Goal: Find specific page/section: Find specific page/section

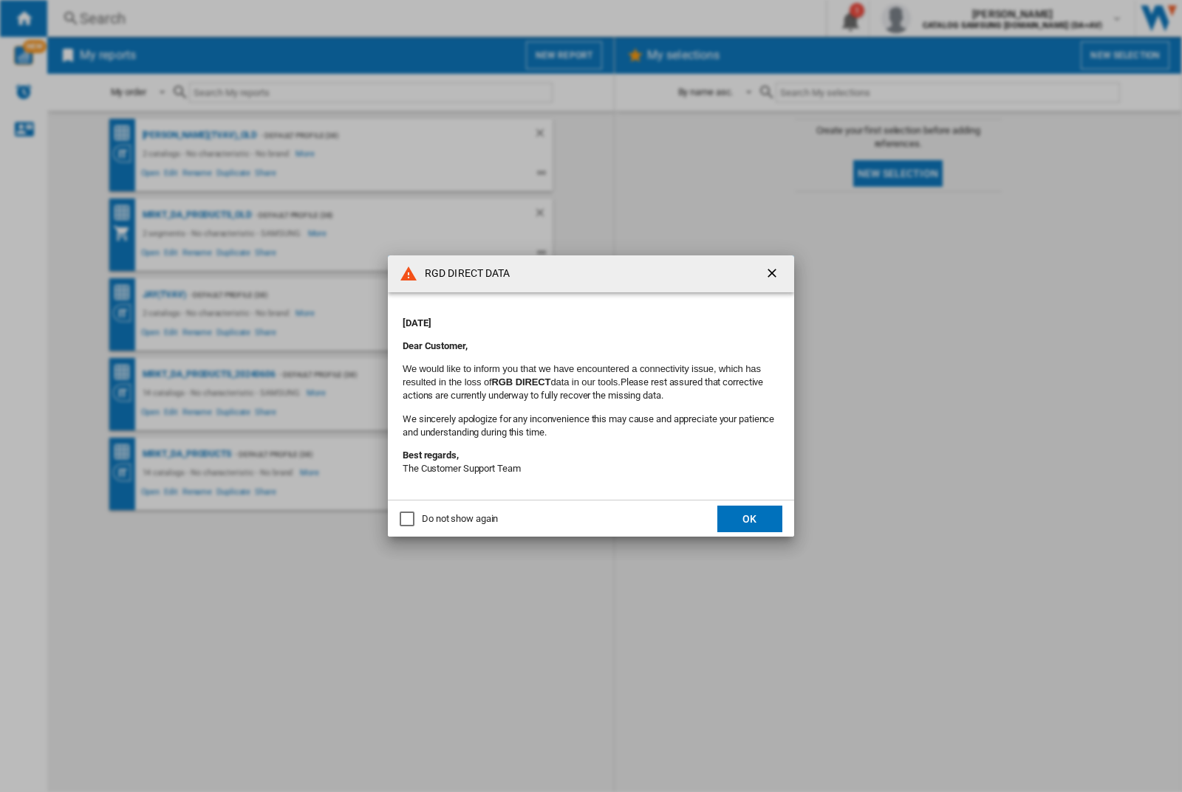
click at [940, 18] on div "RGD DIRECT DATA Monday, September 22, 2025 Dear Customer, We would like to info…" at bounding box center [591, 396] width 1182 height 792
click at [940, 18] on div "RGD DIRECT DATA [DATE] Dear Customer, We would like to inform you that we have …" at bounding box center [591, 396] width 1182 height 792
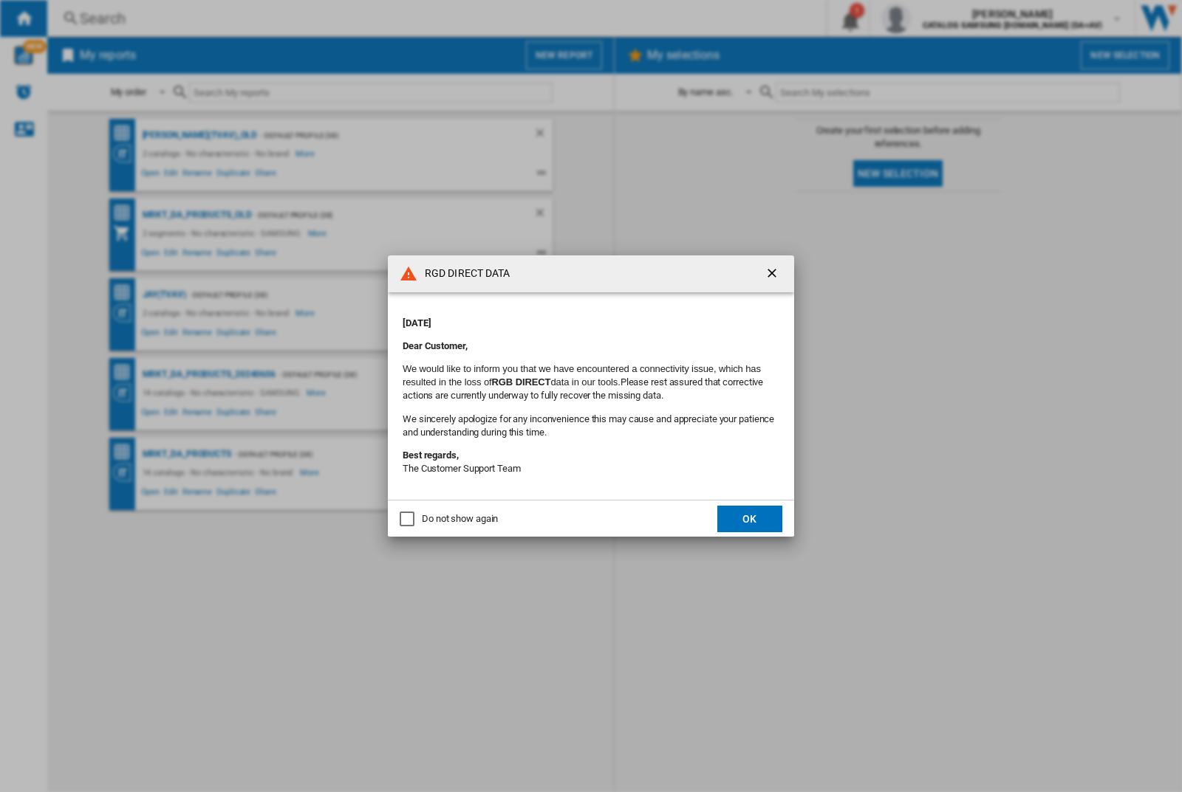
click at [940, 18] on div "RGD DIRECT DATA [DATE] Dear Customer, We would like to inform you that we have …" at bounding box center [591, 396] width 1182 height 792
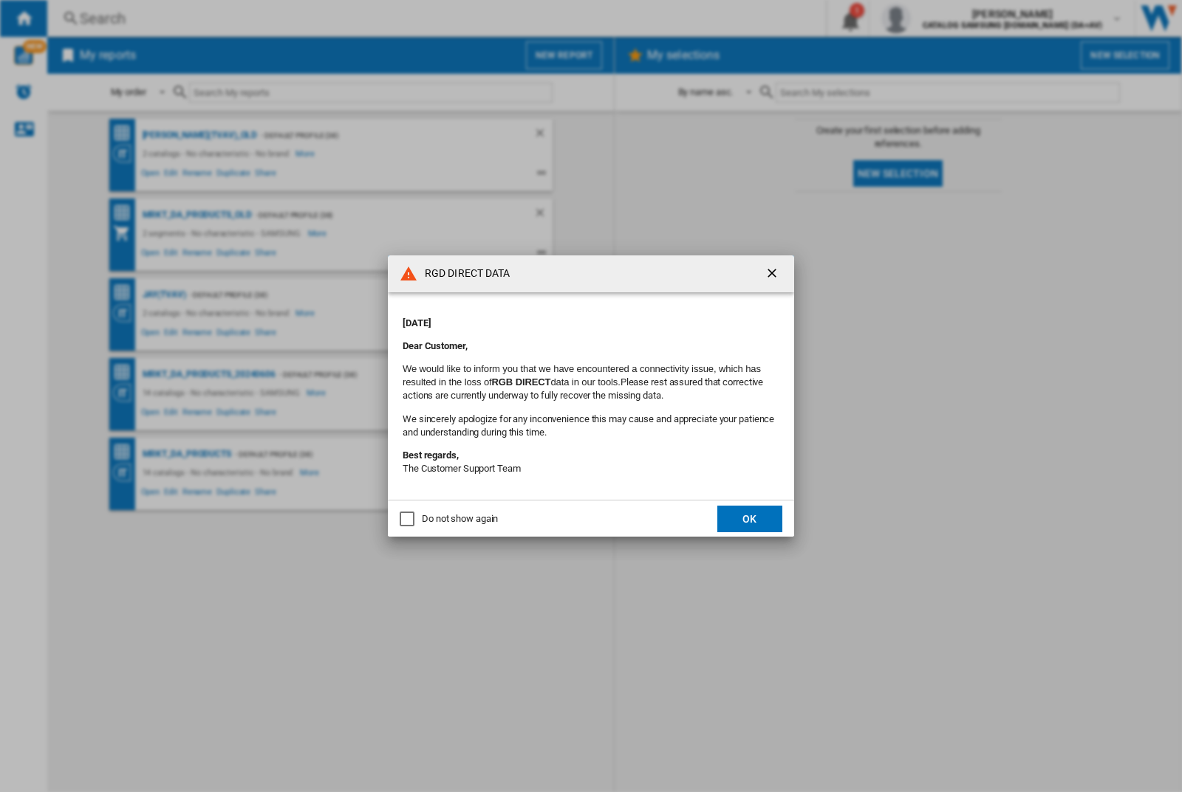
click at [940, 18] on div "RGD DIRECT DATA [DATE] Dear Customer, We would like to inform you that we have …" at bounding box center [591, 396] width 1182 height 792
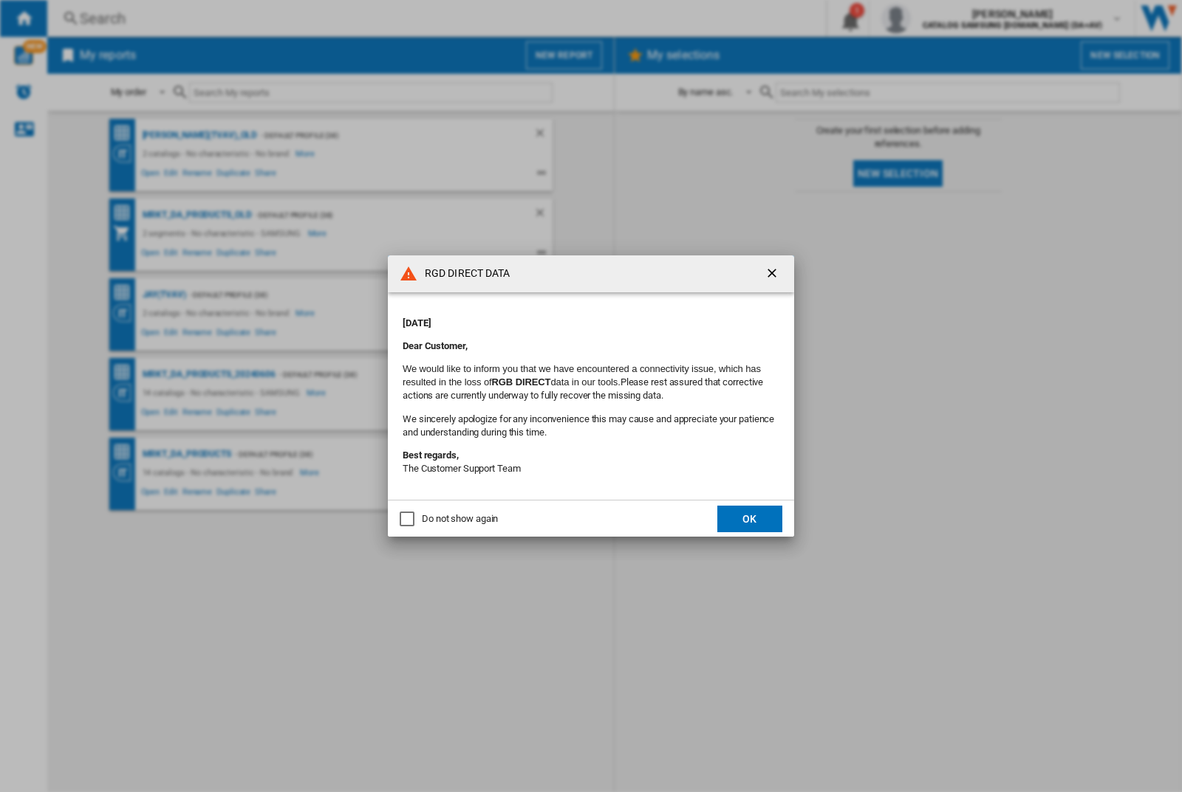
click at [940, 18] on div "RGD DIRECT DATA [DATE] Dear Customer, We would like to inform you that we have …" at bounding box center [591, 396] width 1182 height 792
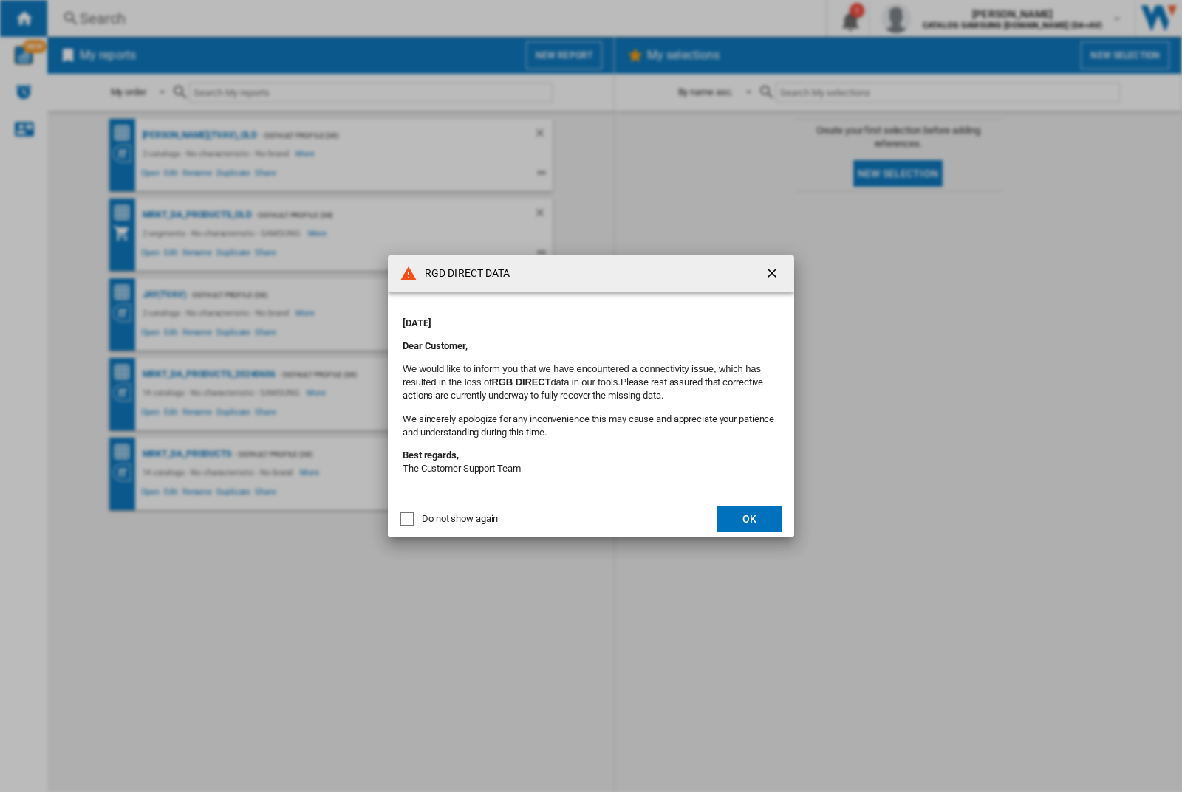
click at [940, 18] on div "RGD DIRECT DATA [DATE] Dear Customer, We would like to inform you that we have …" at bounding box center [591, 396] width 1182 height 792
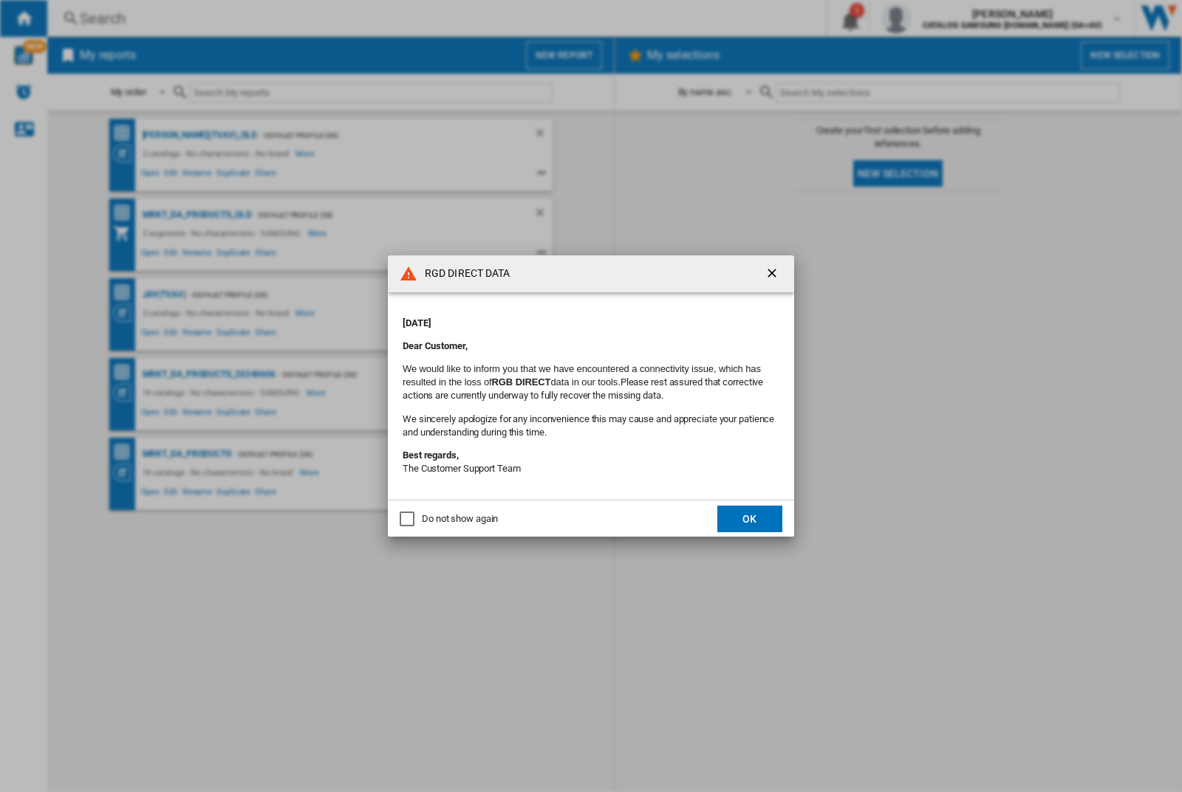
click at [940, 18] on div "RGD DIRECT DATA [DATE] Dear Customer, We would like to inform you that we have …" at bounding box center [591, 396] width 1182 height 792
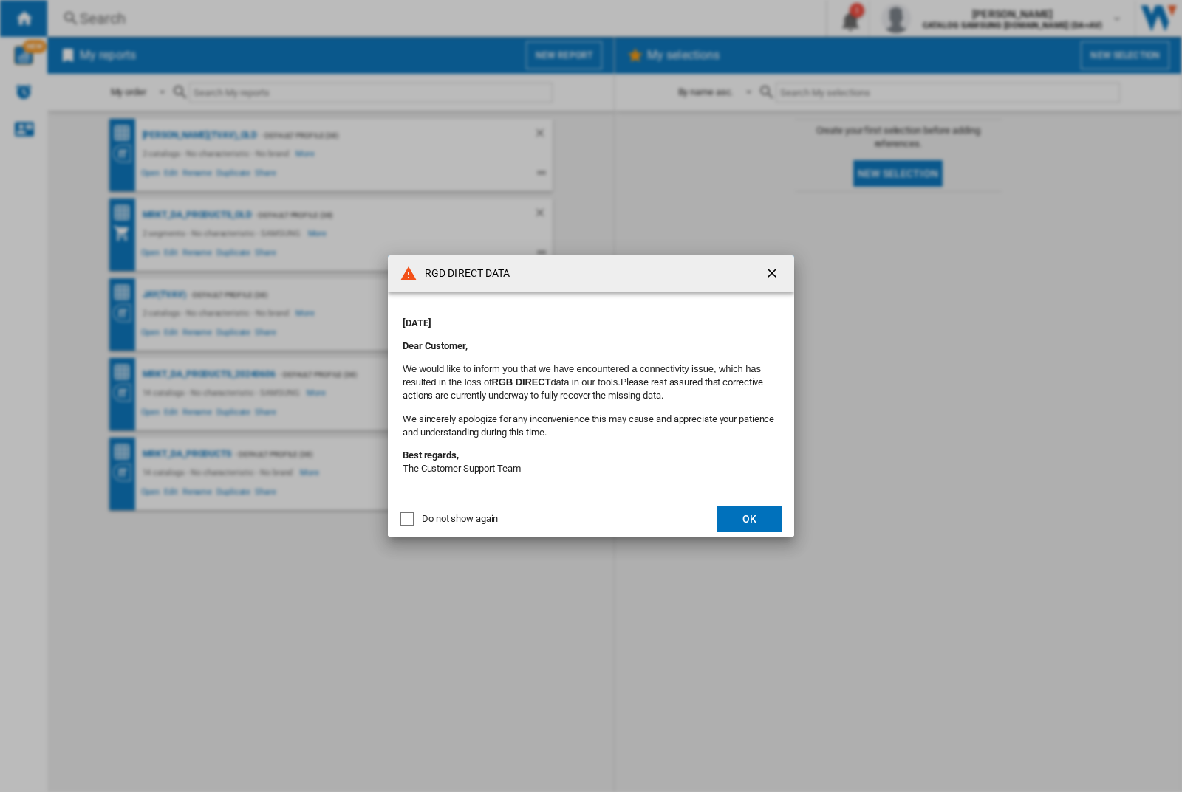
click at [940, 18] on div "RGD DIRECT DATA [DATE] Dear Customer, We would like to inform you that we have …" at bounding box center [591, 396] width 1182 height 792
click at [940, 18] on div "RGD DIRECT DATA Monday, September 22, 2025 Dear Customer, We would like to info…" at bounding box center [591, 396] width 1182 height 792
click at [940, 18] on div "RGD DIRECT DATA [DATE] Dear Customer, We would like to inform you that we have …" at bounding box center [591, 396] width 1182 height 792
